Goal: Task Accomplishment & Management: Manage account settings

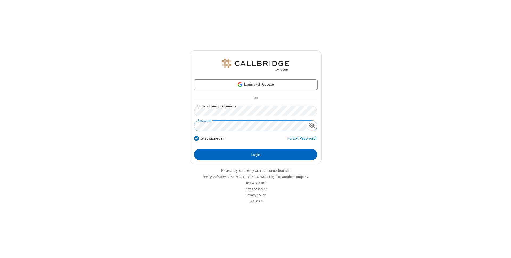
click at [255, 155] on button "Login" at bounding box center [255, 154] width 123 height 11
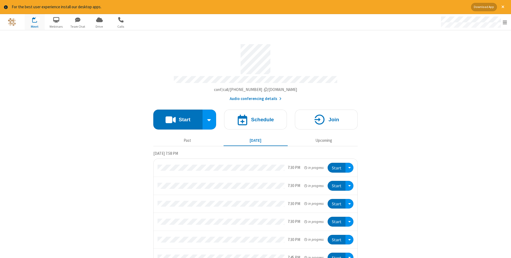
click at [505, 22] on span "Open menu" at bounding box center [505, 22] width 4 height 5
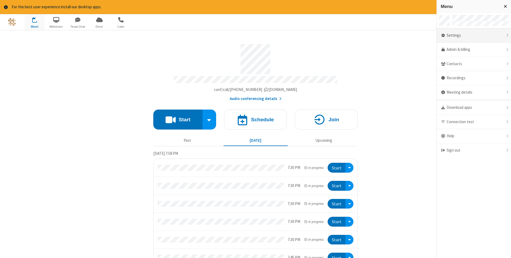
click at [474, 35] on div "Settings" at bounding box center [474, 35] width 74 height 14
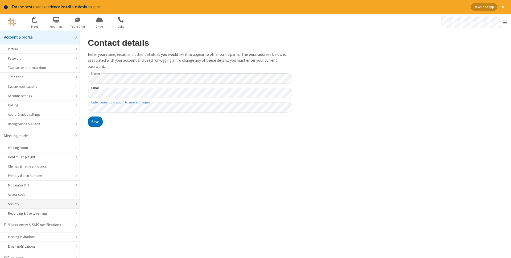
click at [40, 201] on div "Security" at bounding box center [40, 203] width 64 height 5
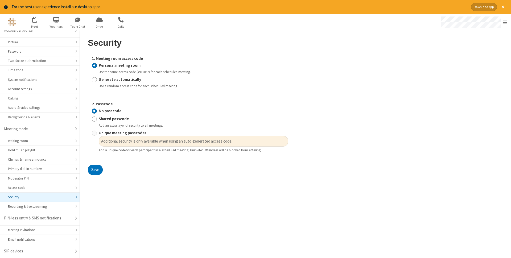
click at [94, 79] on input "Generate automatically" at bounding box center [94, 80] width 5 height 6
radio input "true"
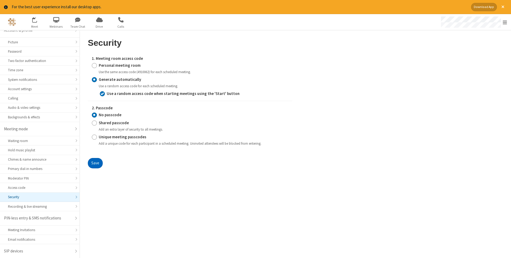
click at [95, 163] on button "Save" at bounding box center [95, 163] width 15 height 11
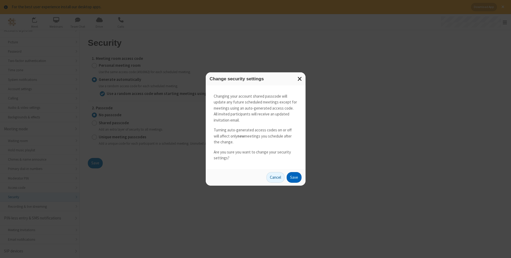
click at [294, 177] on button "Save" at bounding box center [294, 177] width 15 height 11
